Goal: Information Seeking & Learning: Learn about a topic

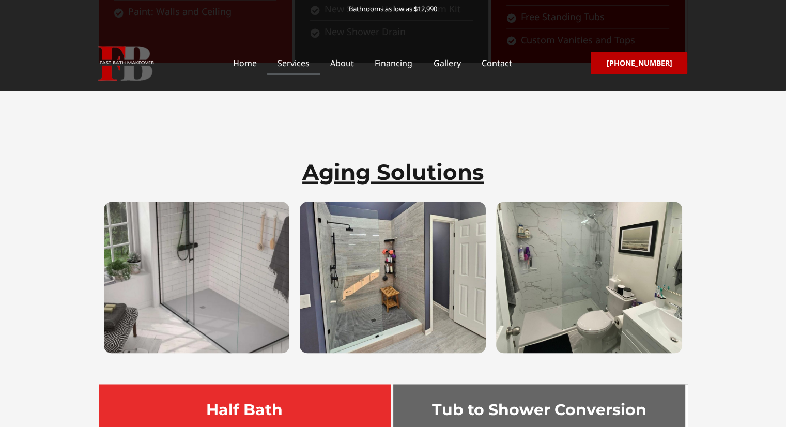
scroll to position [1447, 0]
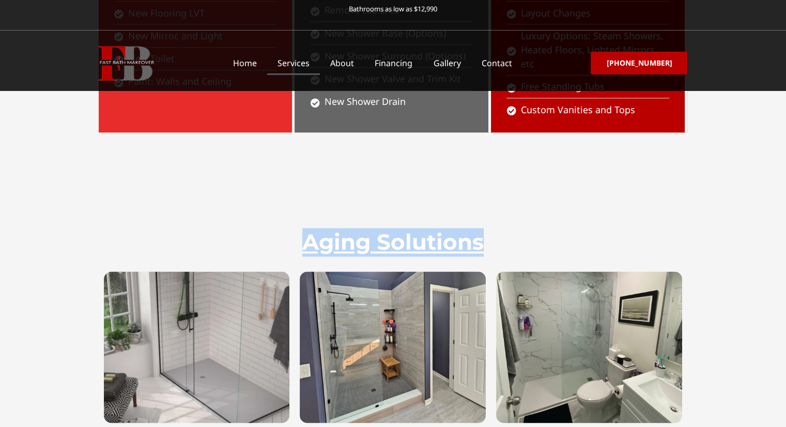
drag, startPoint x: 792, startPoint y: 98, endPoint x: 787, endPoint y: 112, distance: 14.7
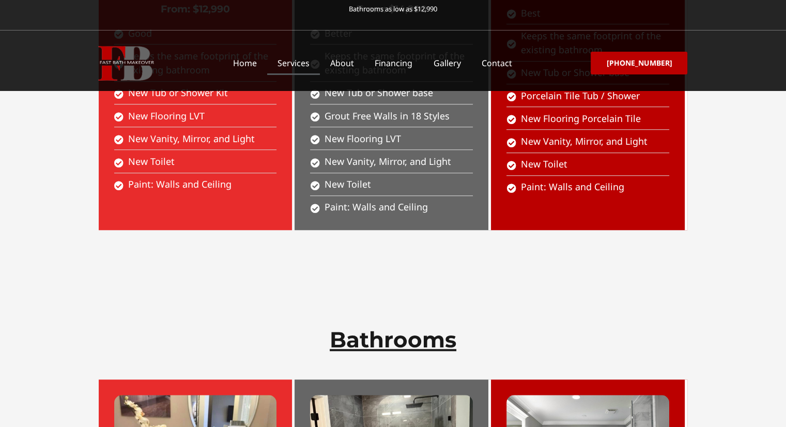
scroll to position [0, 0]
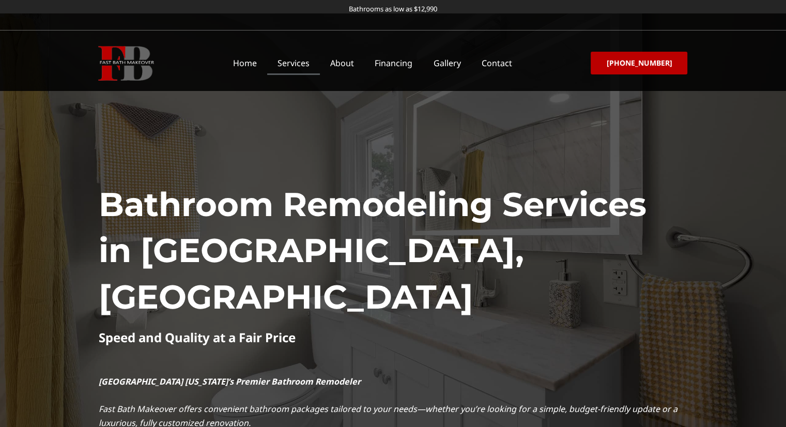
click at [383, 139] on div "Bathroom Remodeling Services in Columbus, OH Speed and Quality at a Fair Price …" at bounding box center [393, 273] width 589 height 443
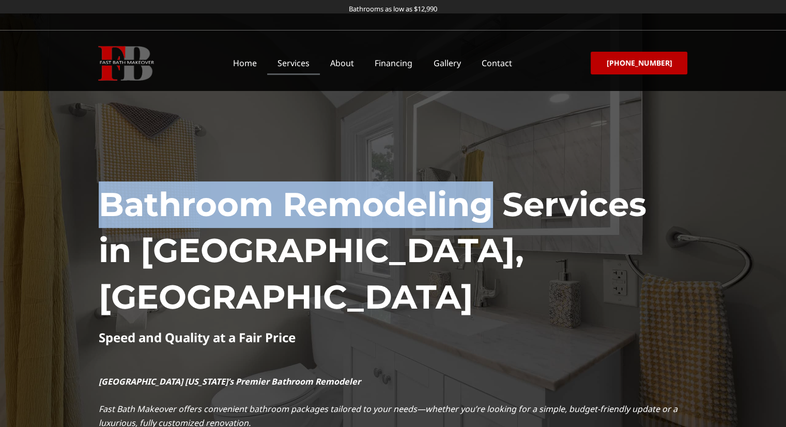
drag, startPoint x: 109, startPoint y: 200, endPoint x: 492, endPoint y: 201, distance: 383.0
click at [492, 201] on section "Bathroom Remodeling Services in Columbus, OH Speed and Quality at a Fair Price …" at bounding box center [393, 254] width 786 height 482
copy section "Bathroom Remodeling"
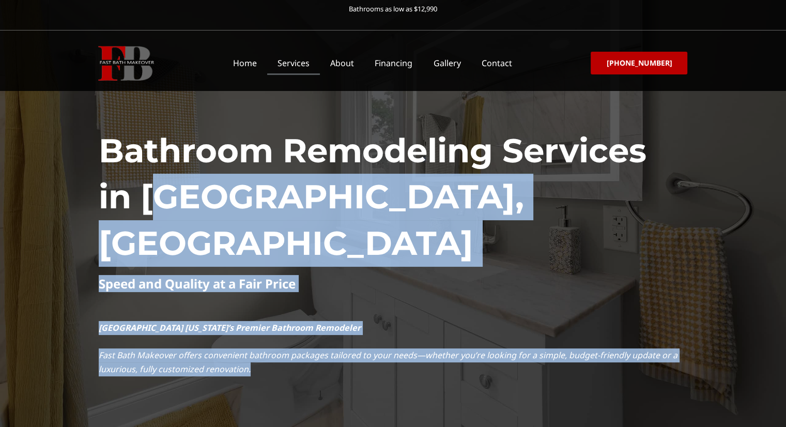
scroll to position [52, 0]
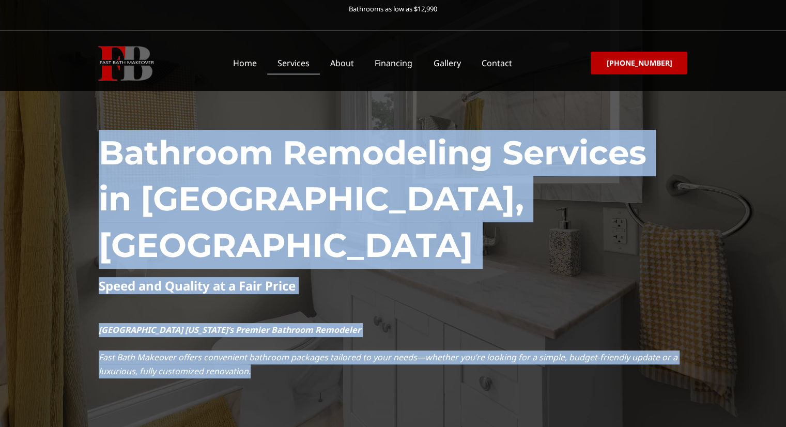
drag, startPoint x: 281, startPoint y: 279, endPoint x: 110, endPoint y: 150, distance: 213.4
click at [110, 150] on div "Bathroom Remodeling Services in Columbus, OH Speed and Quality at a Fair Price …" at bounding box center [393, 222] width 589 height 443
copy div "Bathroom Remodeling Services in Columbus, OH Speed and Quality at a Fair Price …"
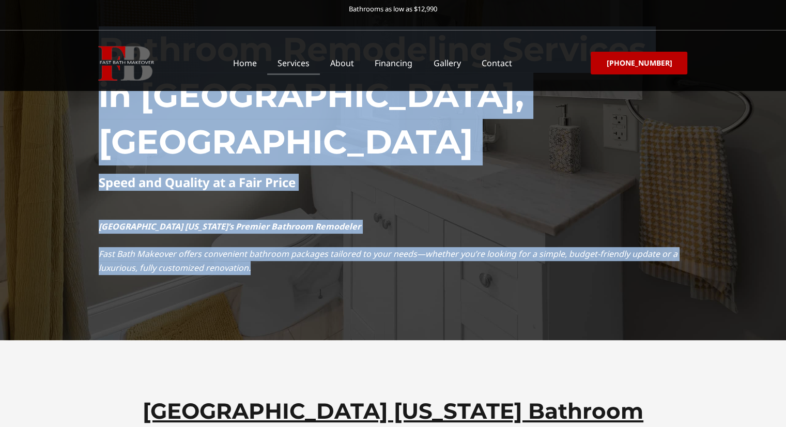
click at [391, 248] on em "Fast Bath Makeover offers convenient bathroom packages tailored to your needs—w…" at bounding box center [388, 260] width 579 height 25
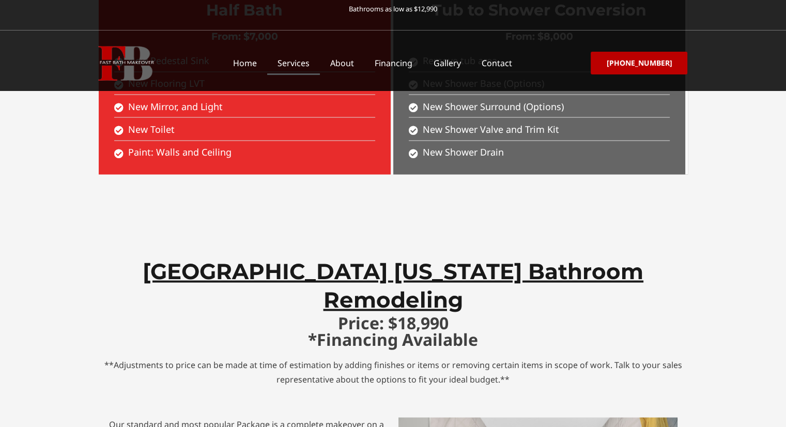
scroll to position [1913, 0]
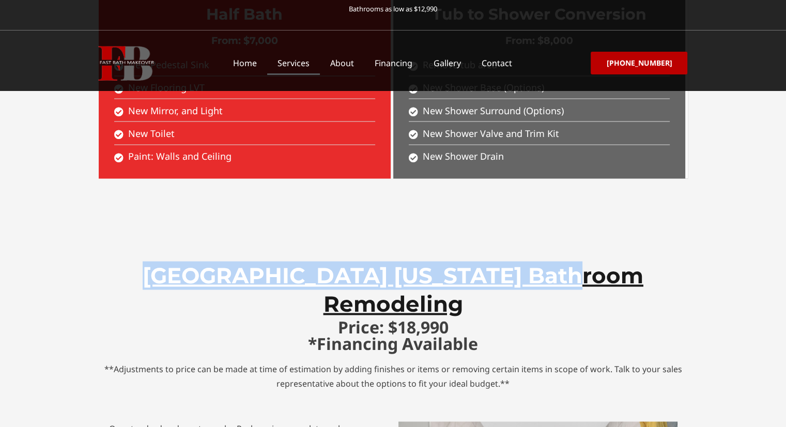
drag, startPoint x: 152, startPoint y: 200, endPoint x: 627, endPoint y: 175, distance: 475.7
copy h2 "Columbus Ohio Bathroom Remodeling"
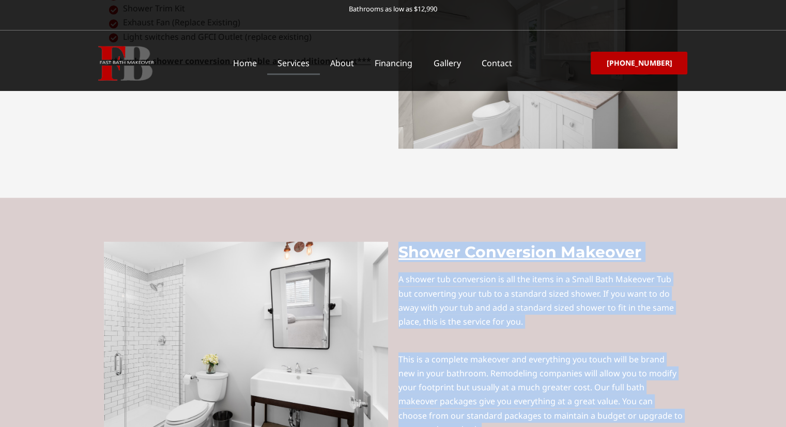
scroll to position [2585, 0]
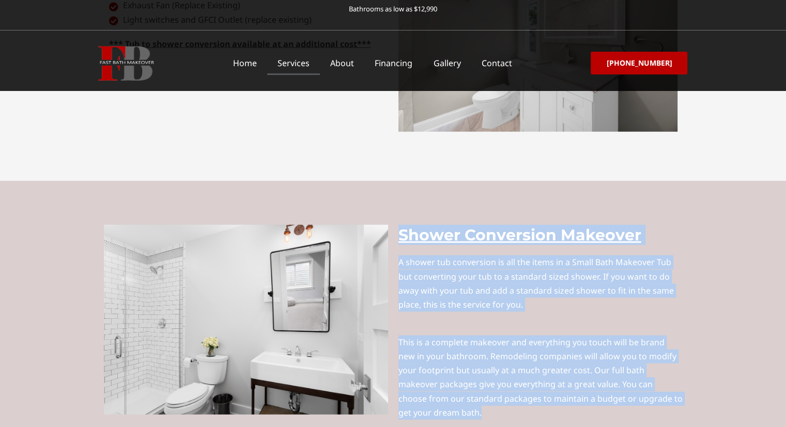
drag, startPoint x: 415, startPoint y: 280, endPoint x: 686, endPoint y: 321, distance: 274.5
click at [686, 321] on div "Shower Conversion Makeover A shower tub conversion is all the items in a Small …" at bounding box center [540, 329] width 295 height 218
copy div "Shower Conversion Makeover A shower tub conversion is all the items in a Small …"
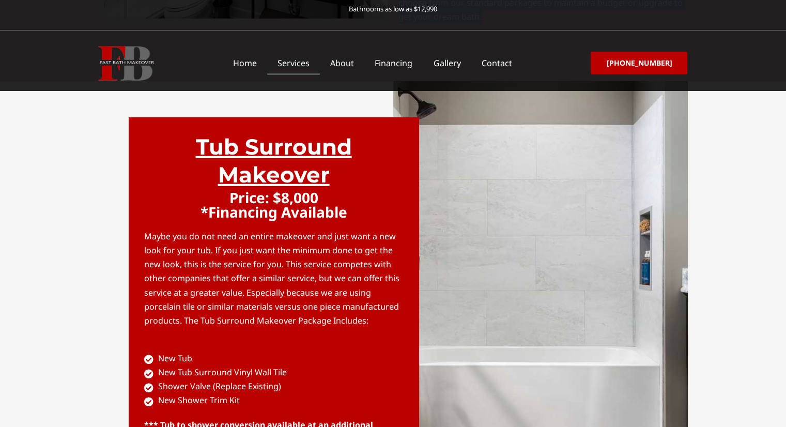
scroll to position [2998, 0]
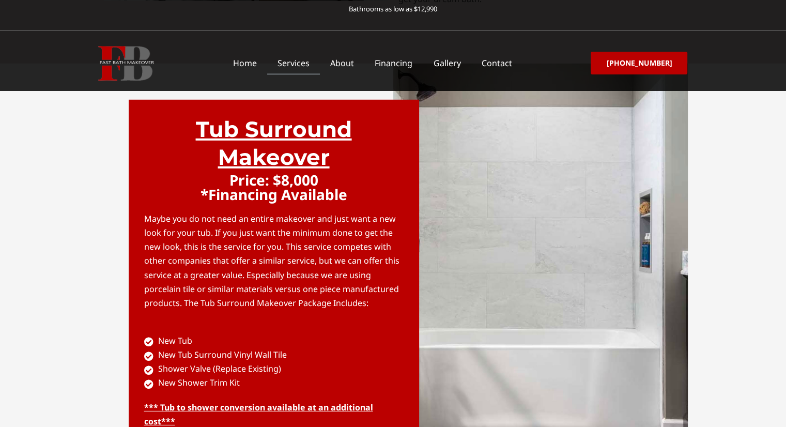
click at [729, 228] on section "Tub Surround Makeover Price: $8,000 *Financing Available Maybe you do not need …" at bounding box center [393, 279] width 786 height 430
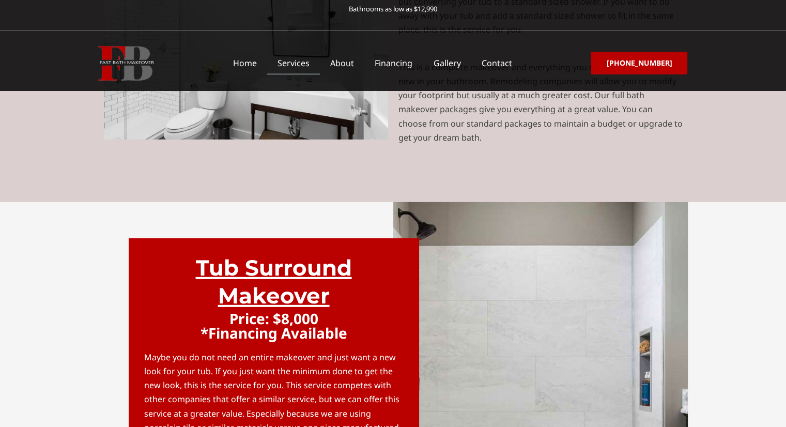
scroll to position [2843, 0]
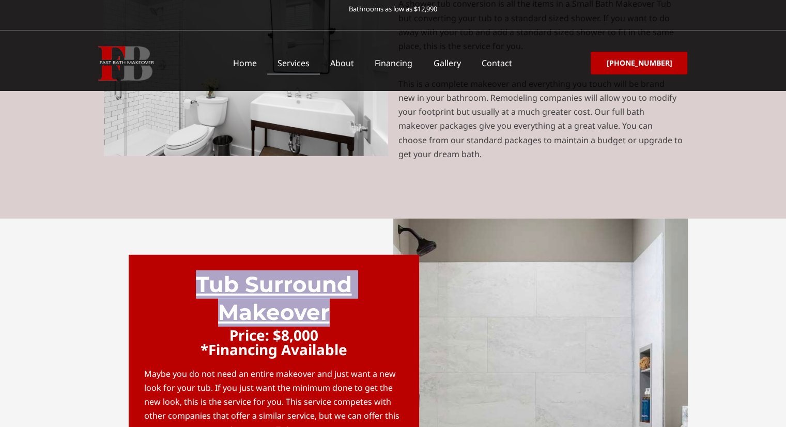
drag, startPoint x: 177, startPoint y: 173, endPoint x: 329, endPoint y: 202, distance: 154.3
click at [329, 270] on h3 "Tub Surround Makeover" at bounding box center [273, 298] width 259 height 56
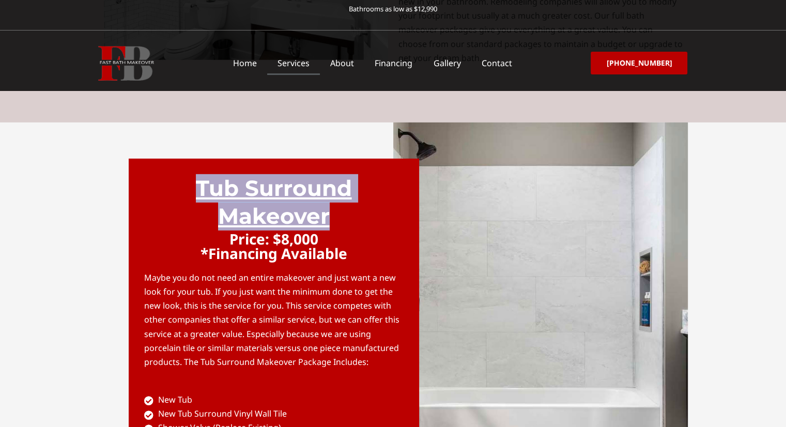
scroll to position [2998, 0]
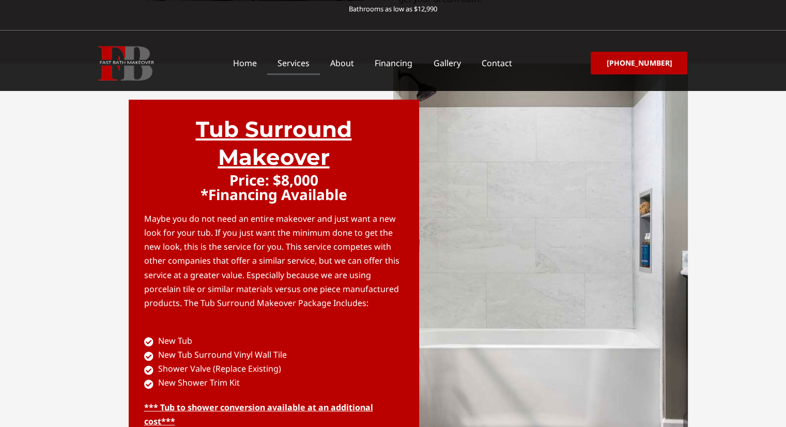
click at [93, 165] on section "Tub Surround Makeover Price: $8,000 *Financing Available Maybe you do not need …" at bounding box center [393, 279] width 786 height 430
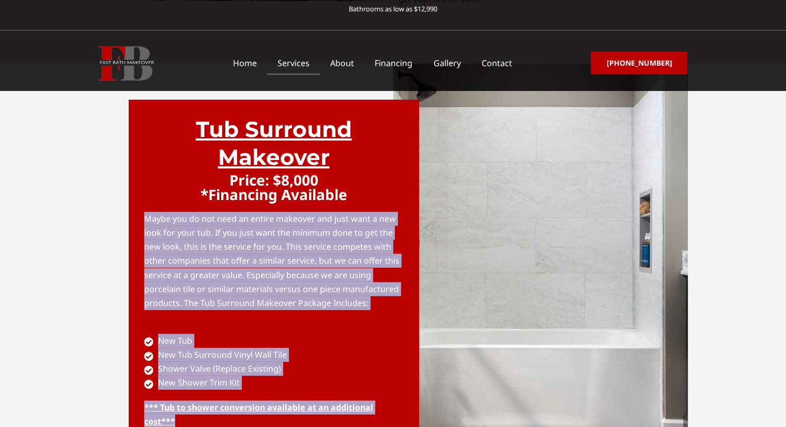
drag, startPoint x: 190, startPoint y: 134, endPoint x: 300, endPoint y: 266, distance: 172.1
click at [294, 324] on div "Tub Surround Makeover Price: $8,000 *Financing Available Maybe you do not need …" at bounding box center [246, 279] width 295 height 430
copy div "Maybe you do not need an entire makeover and just want a new look for your tub.…"
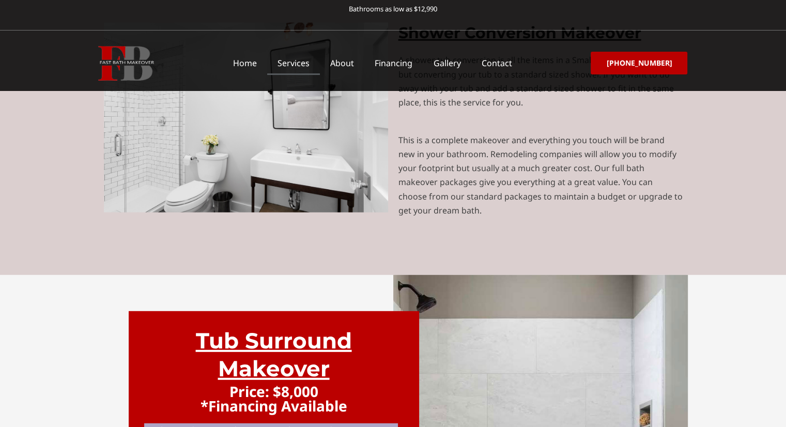
scroll to position [2791, 0]
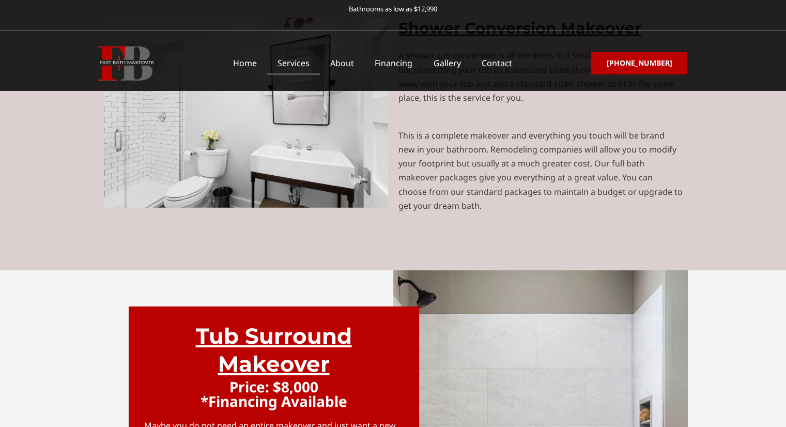
drag, startPoint x: 89, startPoint y: 178, endPoint x: 188, endPoint y: 199, distance: 100.9
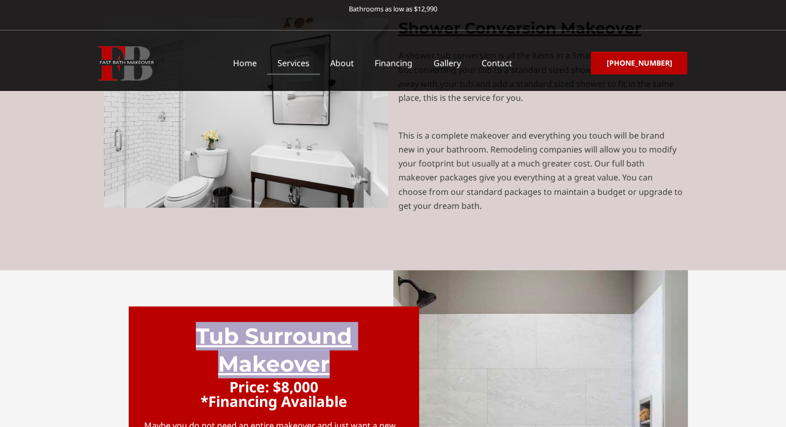
drag, startPoint x: 207, startPoint y: 229, endPoint x: 328, endPoint y: 254, distance: 124.1
copy h3 "Tub Surround Makeover"
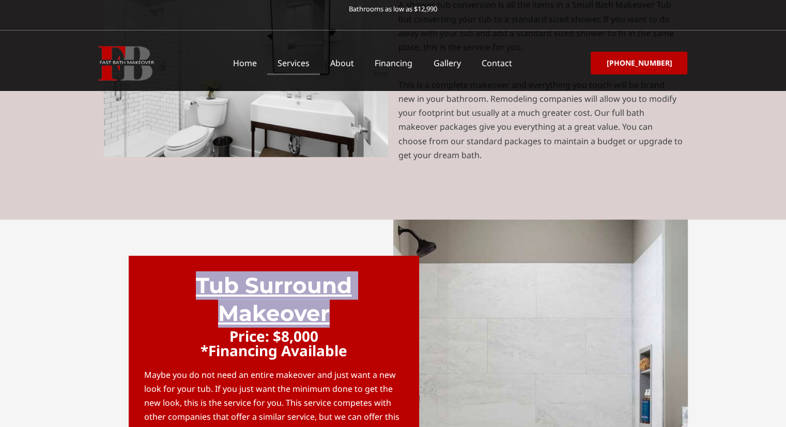
scroll to position [2998, 0]
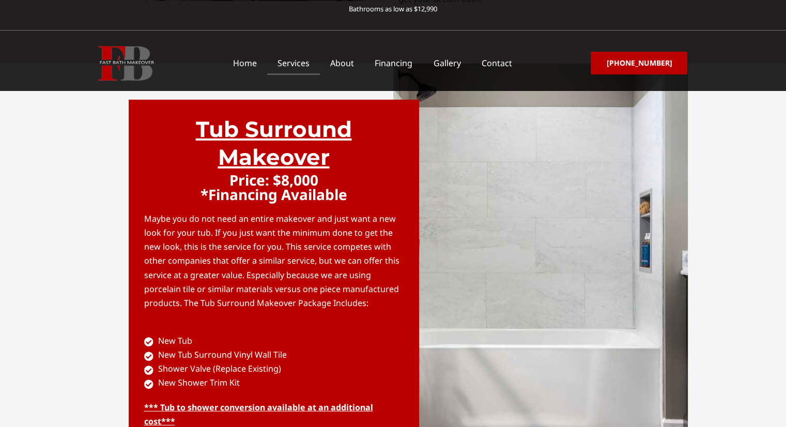
drag, startPoint x: 490, startPoint y: 188, endPoint x: 442, endPoint y: 263, distance: 88.3
drag, startPoint x: 442, startPoint y: 263, endPoint x: 481, endPoint y: 317, distance: 66.4
click at [488, 315] on div at bounding box center [540, 279] width 295 height 430
click at [373, 381] on div "Tub Surround Makeover Price: $8,000 *Financing Available Maybe you do not need …" at bounding box center [246, 279] width 295 height 430
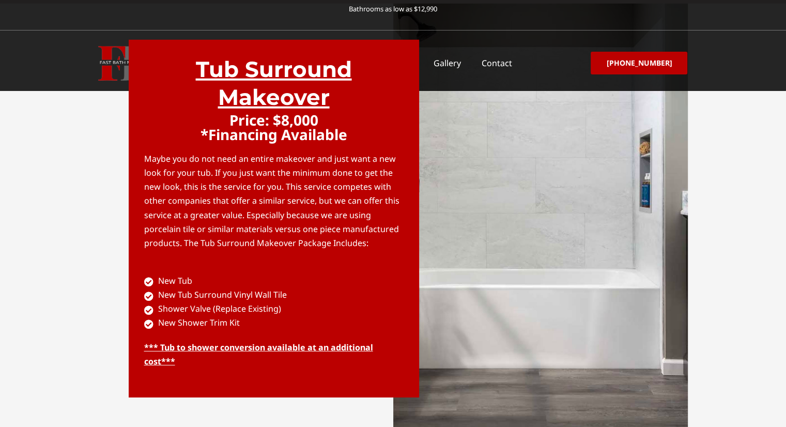
scroll to position [3153, 0]
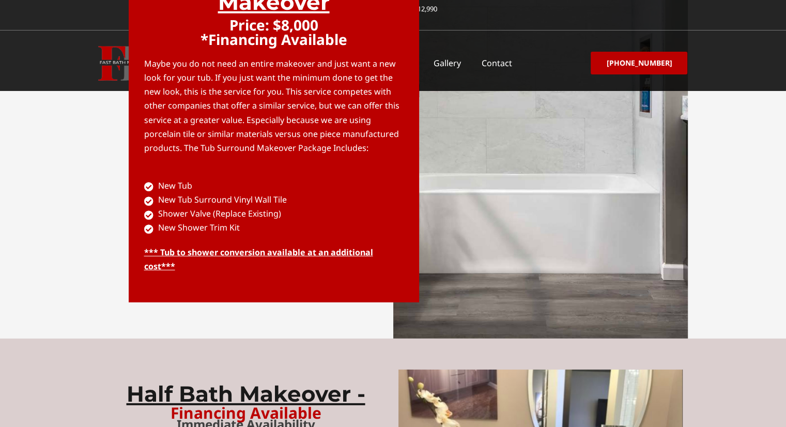
drag, startPoint x: 588, startPoint y: 248, endPoint x: 504, endPoint y: 273, distance: 87.5
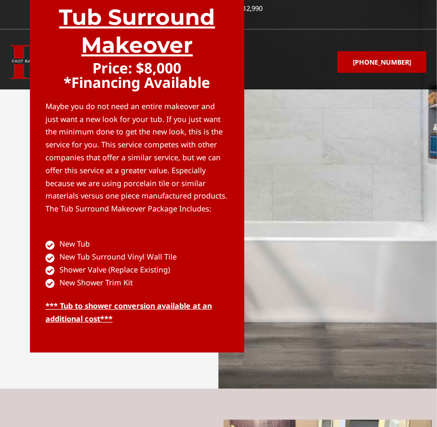
scroll to position [3075, 0]
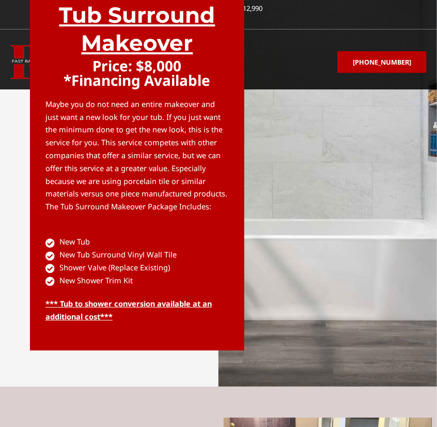
click at [323, 224] on div at bounding box center [328, 167] width 219 height 437
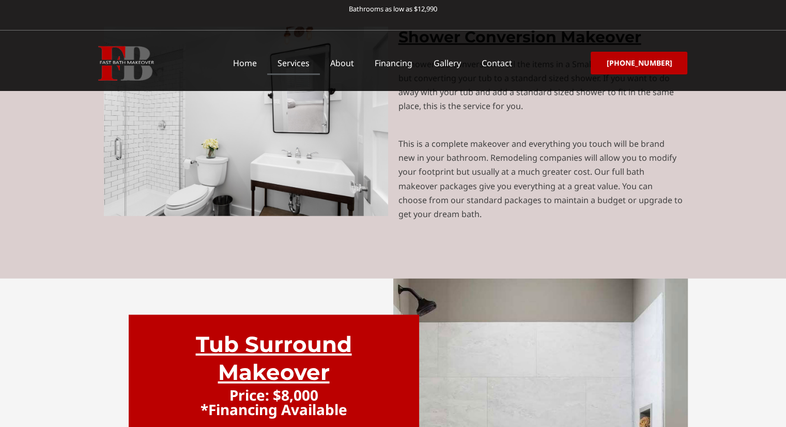
scroll to position [2771, 0]
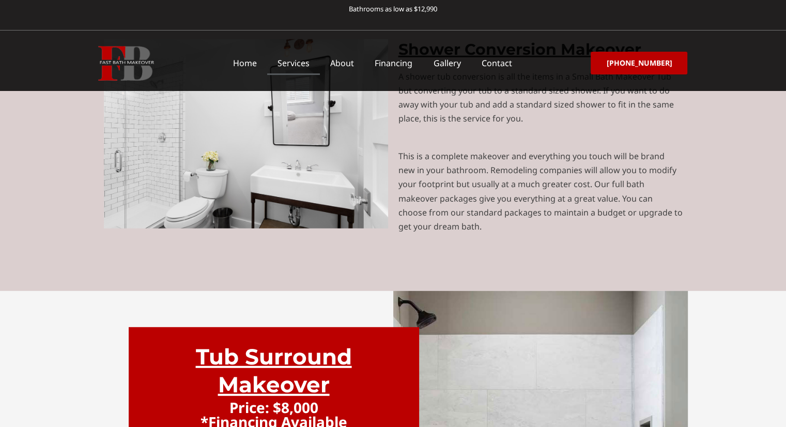
drag, startPoint x: 570, startPoint y: 249, endPoint x: 734, endPoint y: 255, distance: 164.0
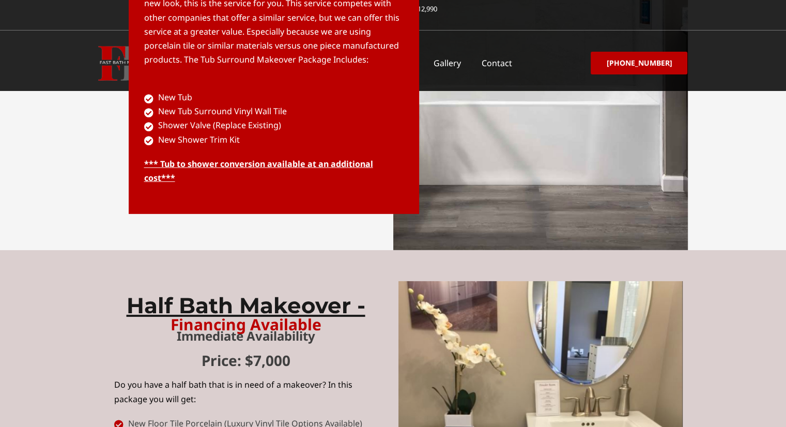
scroll to position [3236, 0]
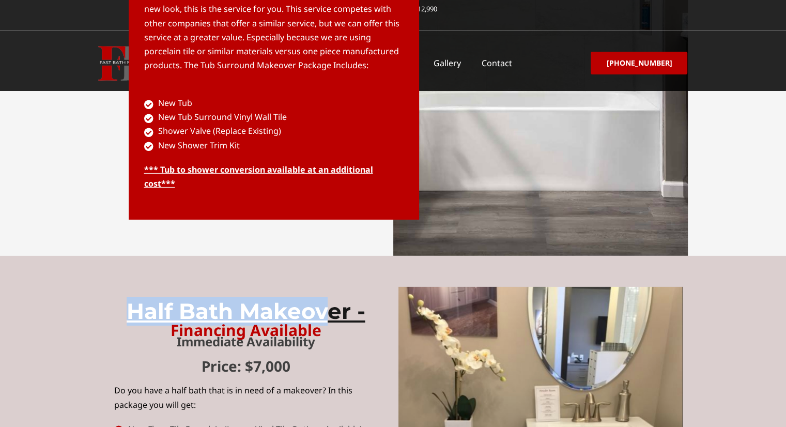
drag, startPoint x: 158, startPoint y: 205, endPoint x: 322, endPoint y: 206, distance: 164.4
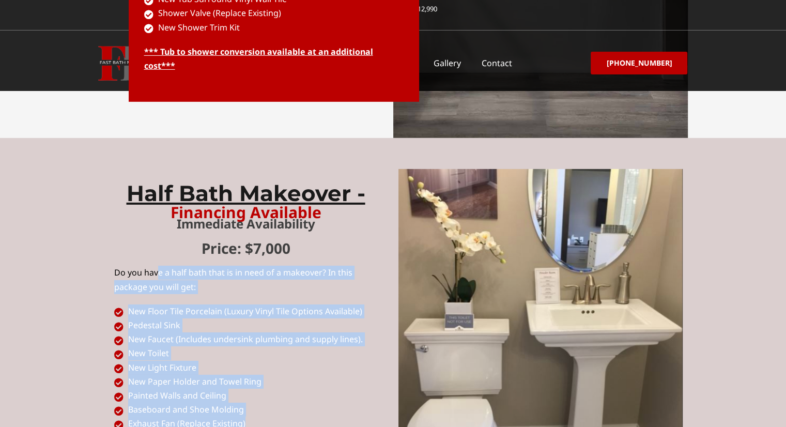
scroll to position [3443, 0]
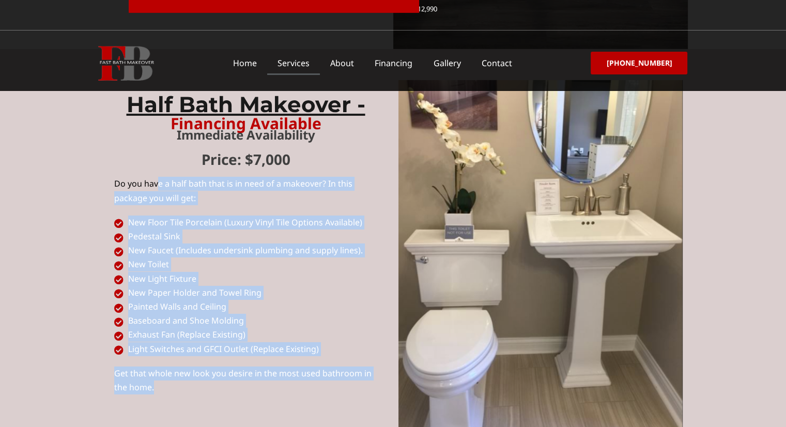
drag, startPoint x: 78, startPoint y: 186, endPoint x: 246, endPoint y: 291, distance: 197.4
click at [246, 291] on section "Half Bath Makeover - Financing Available Immediate Availability Price: $7,000 D…" at bounding box center [393, 269] width 786 height 388
copy div "Do you have a half bath that is in need of a makeover? In this package you will…"
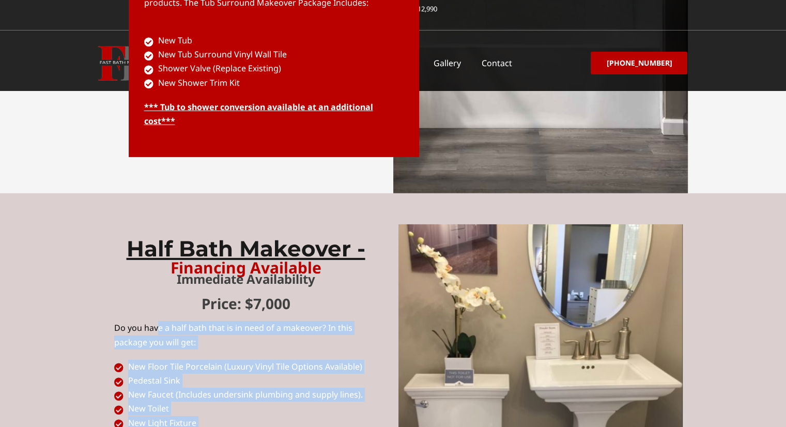
scroll to position [3236, 0]
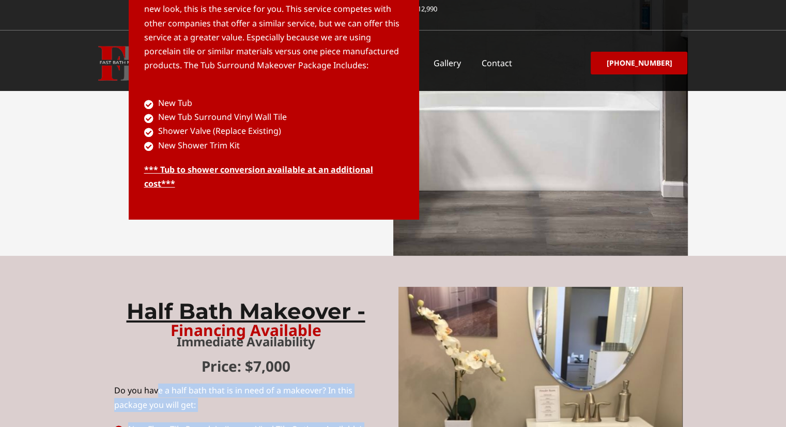
drag, startPoint x: 523, startPoint y: 247, endPoint x: 479, endPoint y: 215, distance: 54.0
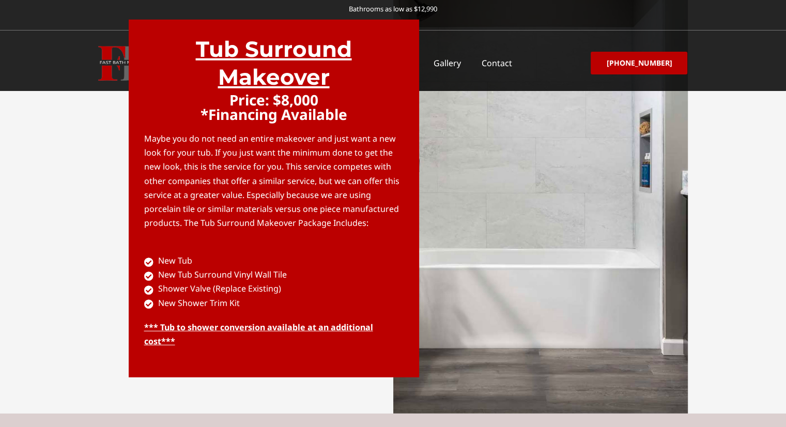
scroll to position [3029, 0]
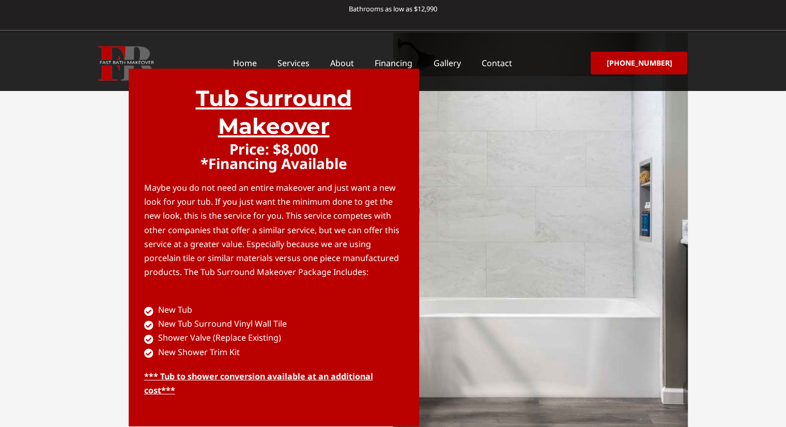
drag, startPoint x: 534, startPoint y: 217, endPoint x: 544, endPoint y: 225, distance: 12.8
drag, startPoint x: 544, startPoint y: 225, endPoint x: 294, endPoint y: 320, distance: 267.8
click at [294, 320] on div "Tub Surround Makeover Price: $8,000 *Financing Available Maybe you do not need …" at bounding box center [274, 248] width 291 height 358
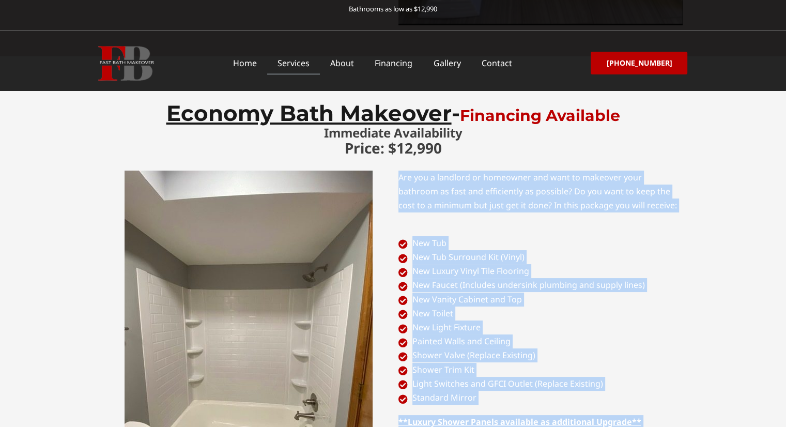
scroll to position [3908, 0]
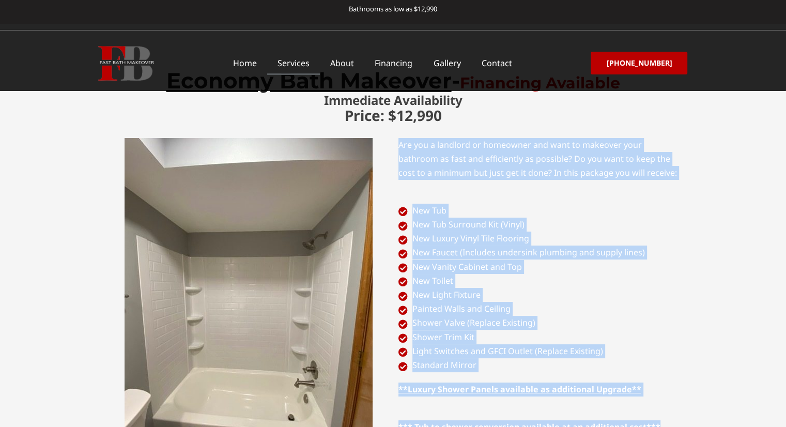
drag, startPoint x: 393, startPoint y: 305, endPoint x: 686, endPoint y: 334, distance: 294.1
click at [686, 335] on div "Economy Bath Makeover - Financing Available Immediate Availability Price: $12,9…" at bounding box center [393, 271] width 589 height 416
copy div "Are you a landlord or homeowner and want to makeover your bathroom as fast and …"
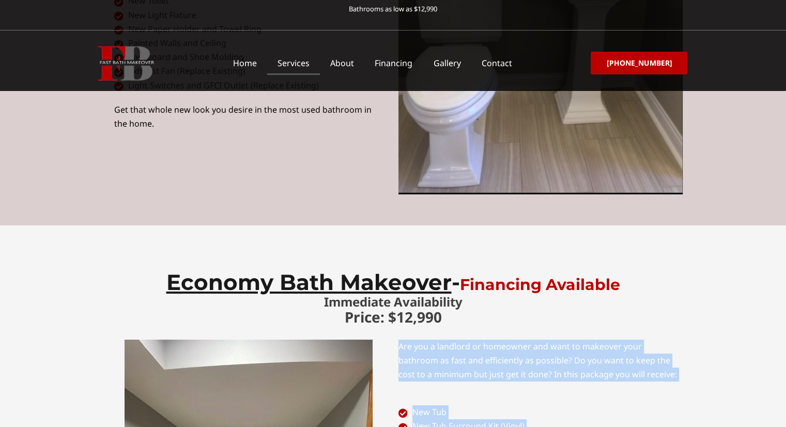
scroll to position [3701, 0]
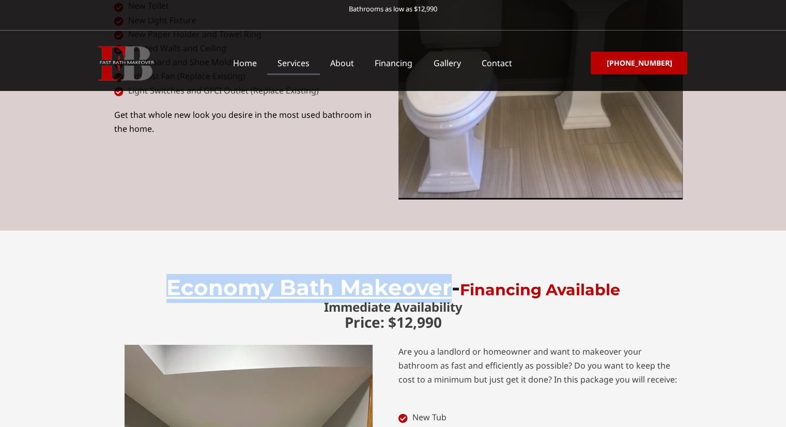
drag, startPoint x: 181, startPoint y: 175, endPoint x: 440, endPoint y: 172, distance: 259.0
click at [440, 274] on h4 "Economy Bath Makeover - Financing Available" at bounding box center [393, 288] width 579 height 28
copy span "Economy Bath Makeover"
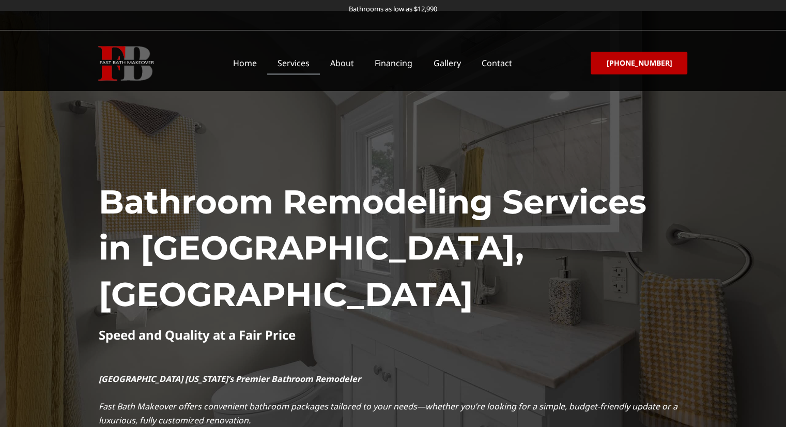
scroll to position [0, 0]
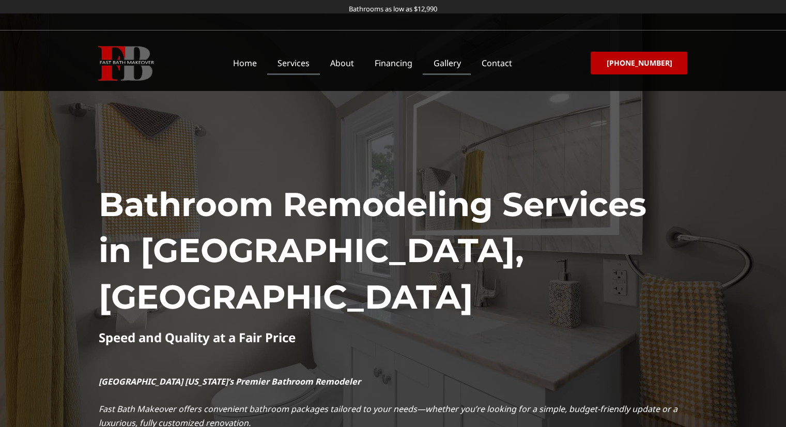
click at [448, 60] on link "Gallery" at bounding box center [447, 63] width 48 height 24
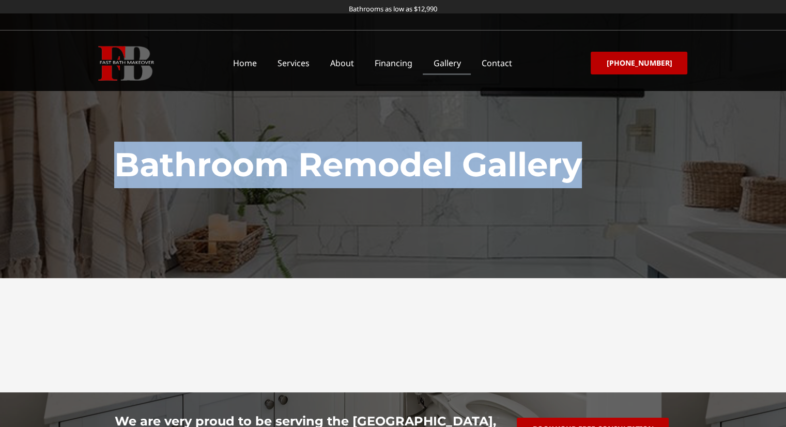
click at [397, 169] on h1 "Bathroom Remodel Gallery" at bounding box center [393, 165] width 558 height 47
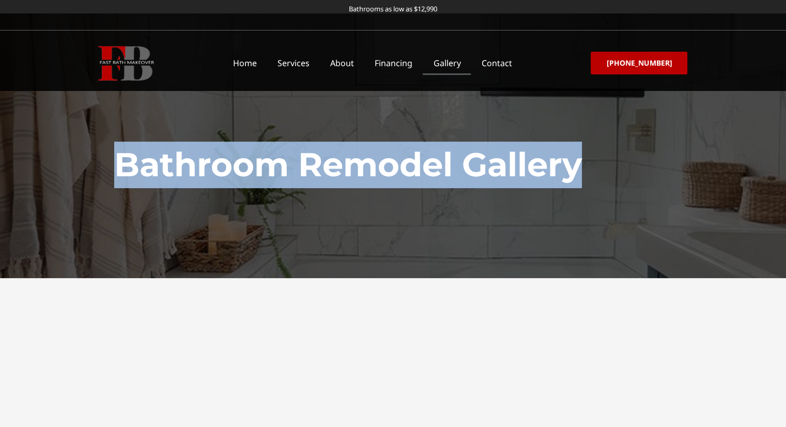
copy div "Bathroom Remodel Gallery"
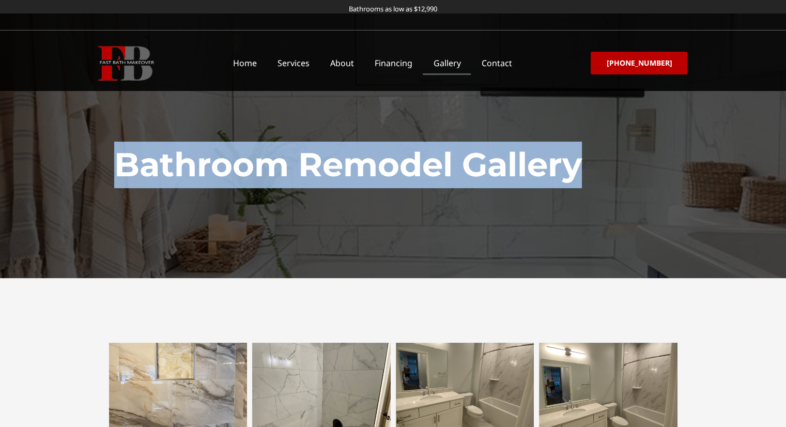
click at [127, 60] on img at bounding box center [126, 63] width 56 height 35
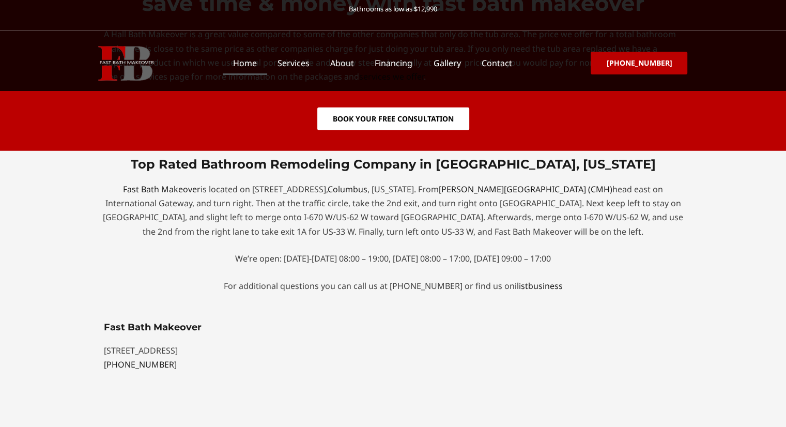
scroll to position [2688, 0]
